Goal: Task Accomplishment & Management: Manage account settings

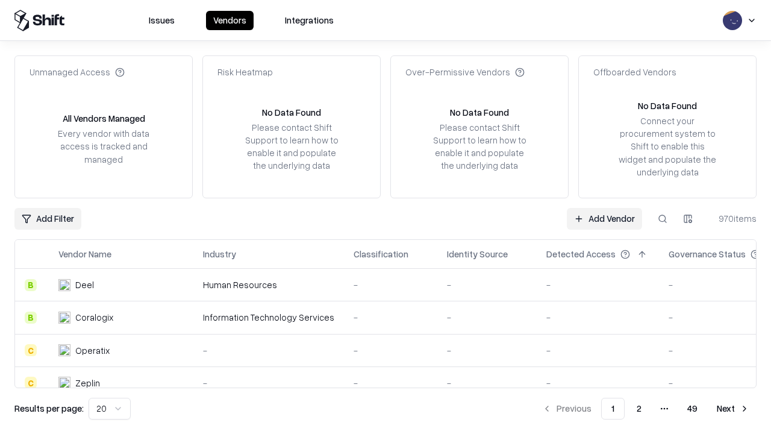
click at [604, 218] on link "Add Vendor" at bounding box center [604, 219] width 75 height 22
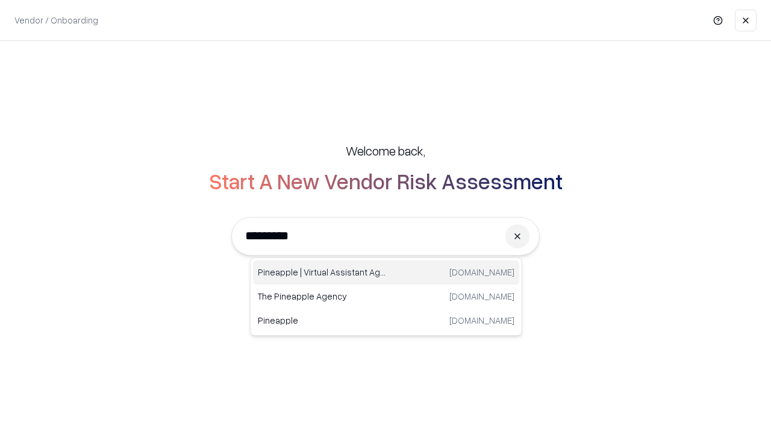
click at [386, 272] on div "Pineapple | Virtual Assistant Agency [DOMAIN_NAME]" at bounding box center [386, 272] width 266 height 24
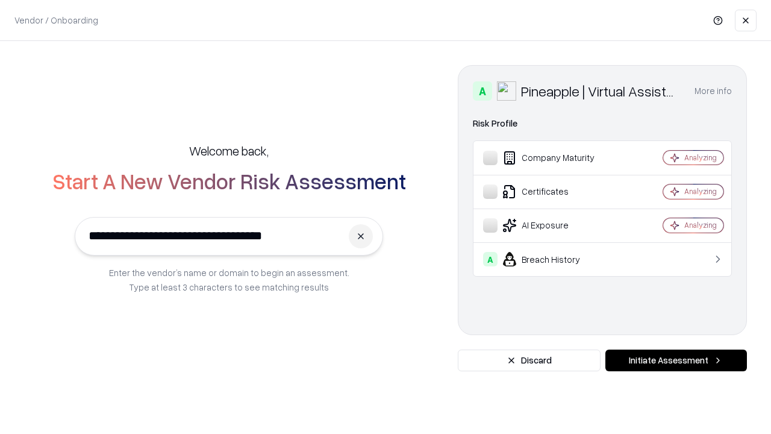
type input "**********"
click at [676, 360] on button "Initiate Assessment" at bounding box center [676, 360] width 142 height 22
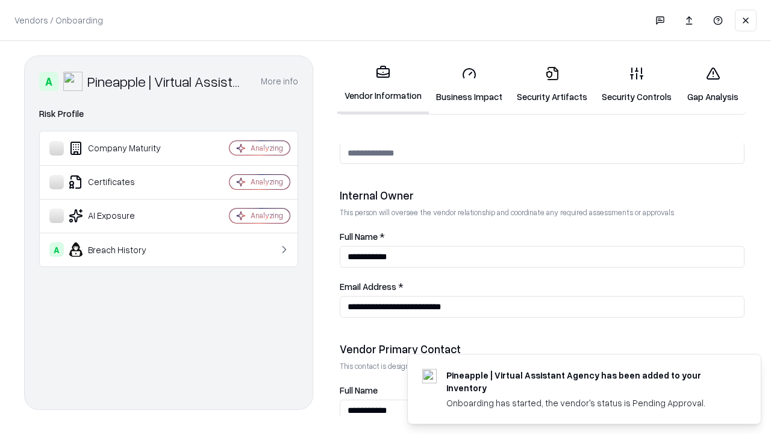
scroll to position [624, 0]
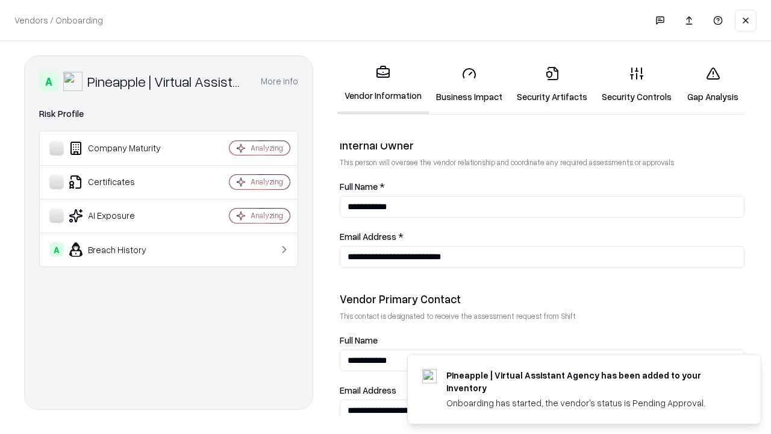
click at [469, 84] on link "Business Impact" at bounding box center [469, 85] width 81 height 56
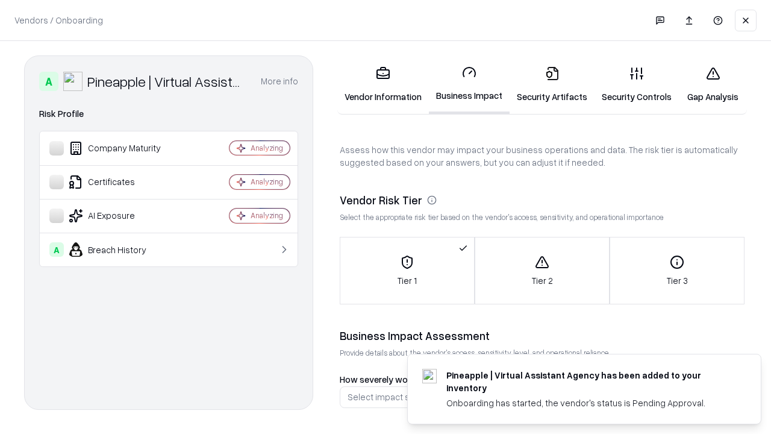
click at [552, 84] on link "Security Artifacts" at bounding box center [552, 85] width 85 height 56
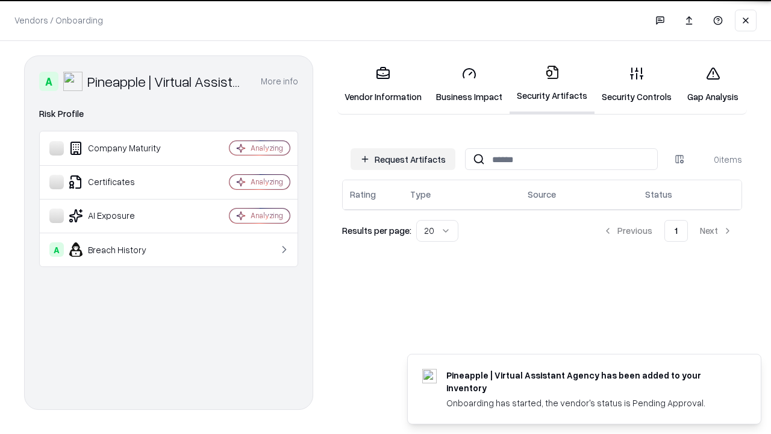
click at [403, 159] on button "Request Artifacts" at bounding box center [403, 159] width 105 height 22
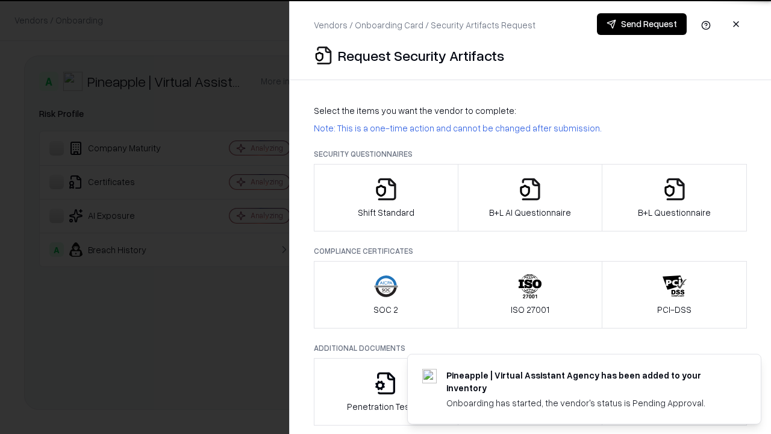
click at [386, 198] on icon "button" at bounding box center [386, 189] width 24 height 24
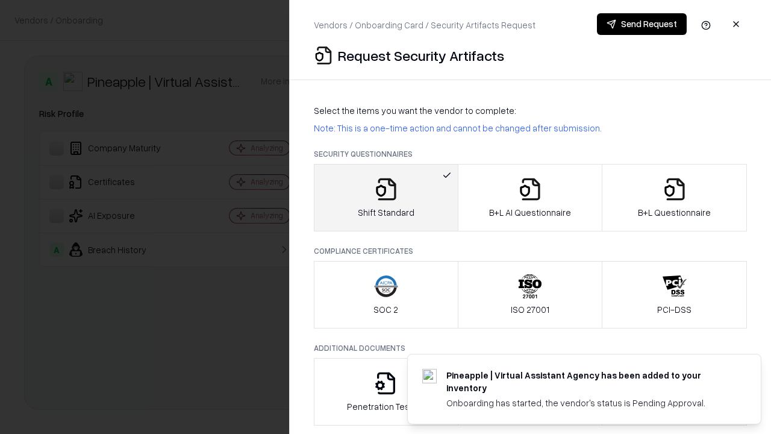
click at [642, 24] on button "Send Request" at bounding box center [642, 24] width 90 height 22
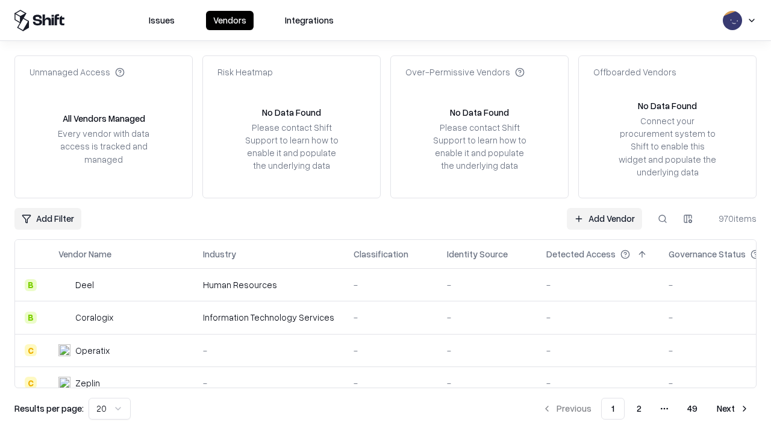
click at [663, 218] on button at bounding box center [663, 219] width 22 height 22
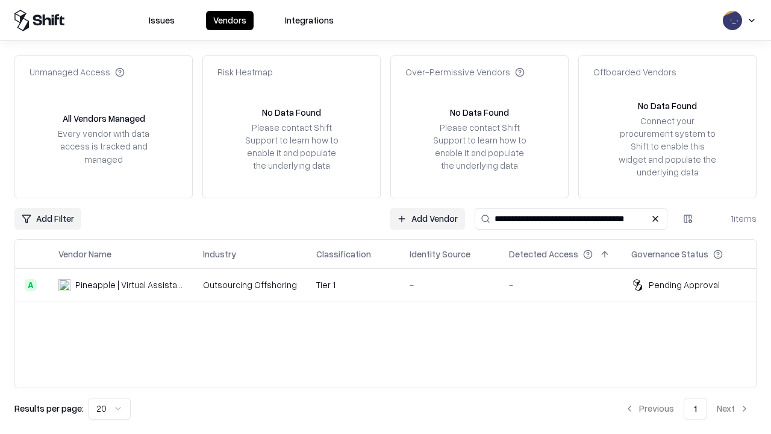
type input "**********"
click at [393, 284] on td "Tier 1" at bounding box center [353, 285] width 93 height 33
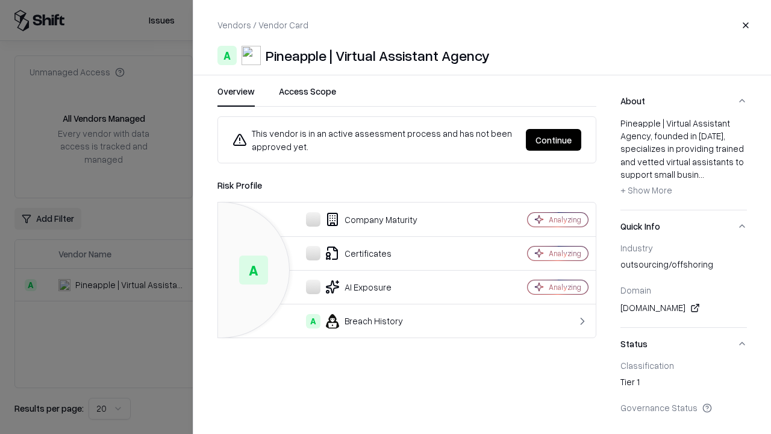
click at [554, 140] on button "Continue" at bounding box center [553, 140] width 55 height 22
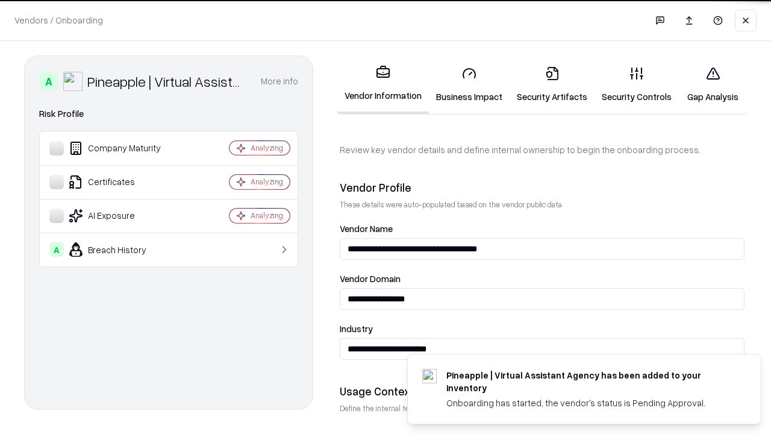
click at [552, 84] on link "Security Artifacts" at bounding box center [552, 85] width 85 height 56
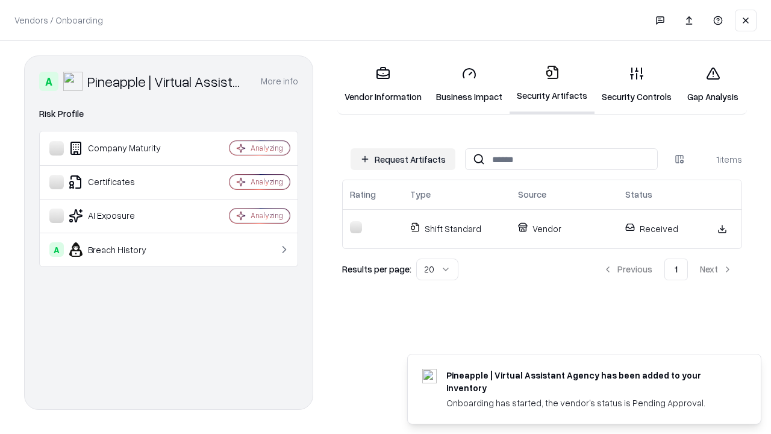
click at [713, 84] on link "Gap Analysis" at bounding box center [713, 85] width 68 height 56
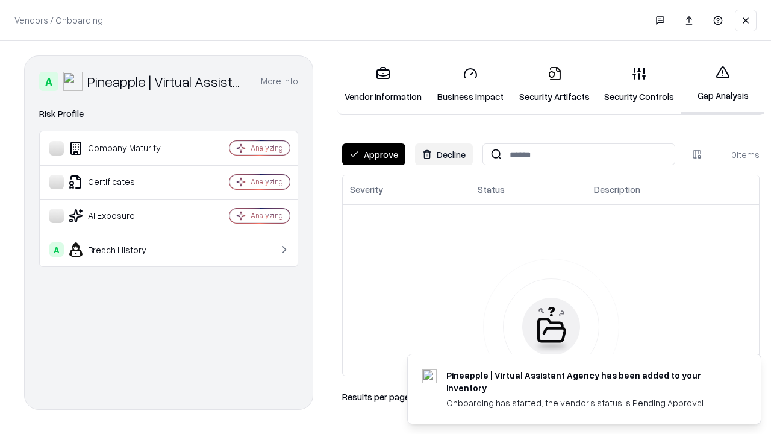
click at [374, 154] on button "Approve" at bounding box center [373, 154] width 63 height 22
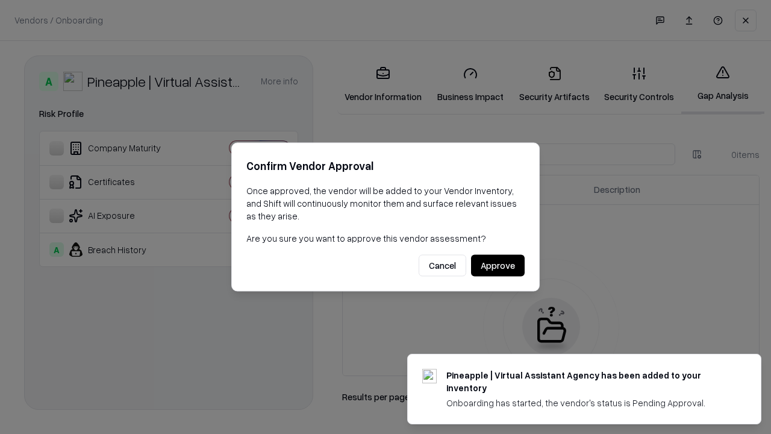
click at [498, 265] on button "Approve" at bounding box center [498, 266] width 54 height 22
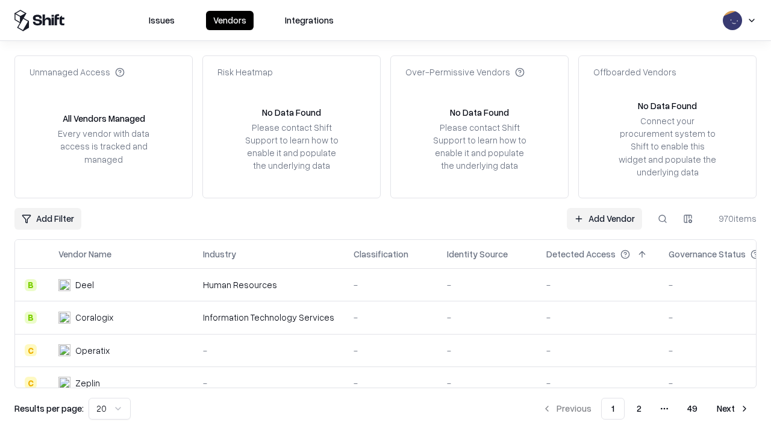
type input "**********"
click at [604, 218] on link "Add Vendor" at bounding box center [604, 219] width 75 height 22
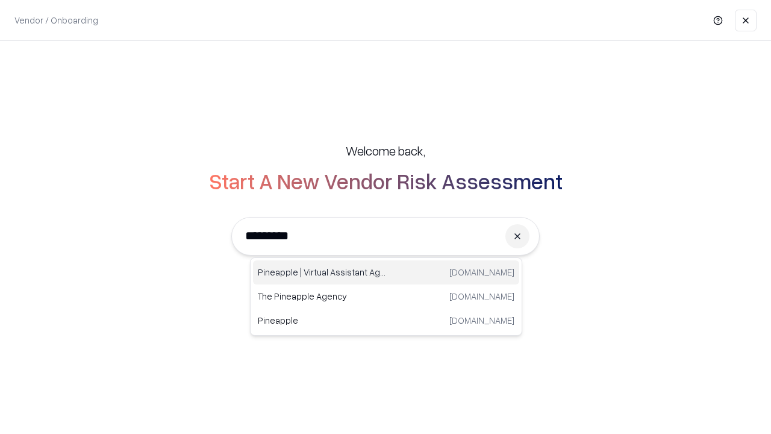
click at [386, 272] on div "Pineapple | Virtual Assistant Agency [DOMAIN_NAME]" at bounding box center [386, 272] width 266 height 24
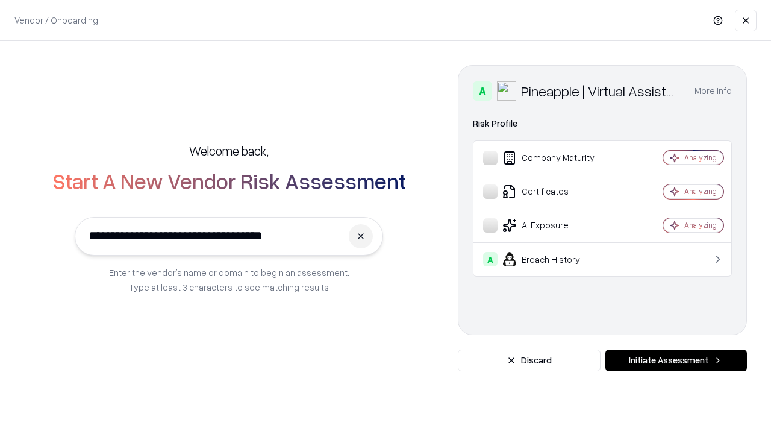
type input "**********"
click at [676, 360] on button "Initiate Assessment" at bounding box center [676, 360] width 142 height 22
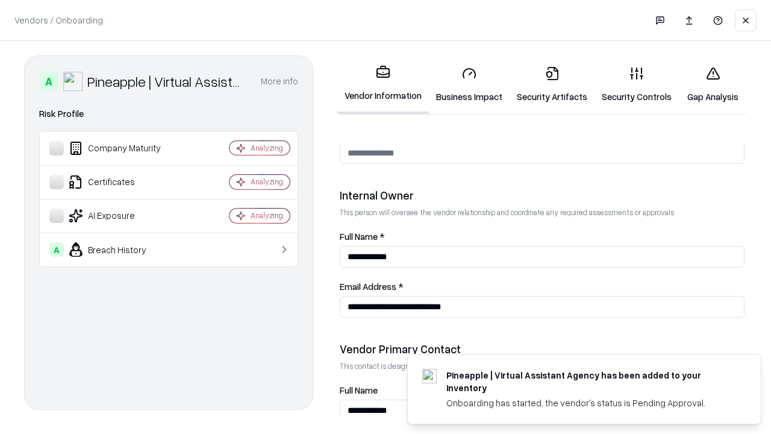
scroll to position [624, 0]
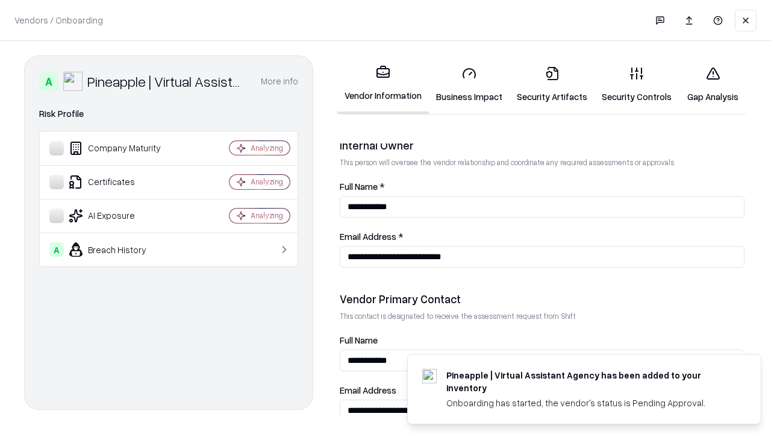
click at [713, 84] on link "Gap Analysis" at bounding box center [713, 85] width 68 height 56
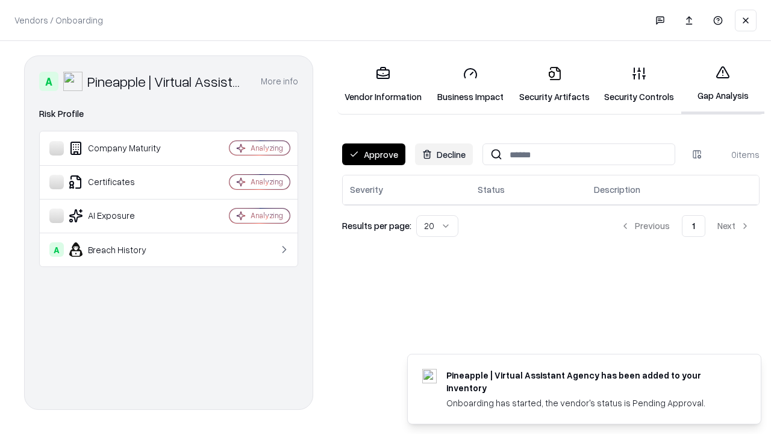
click at [374, 154] on button "Approve" at bounding box center [373, 154] width 63 height 22
